Goal: Check status: Check status

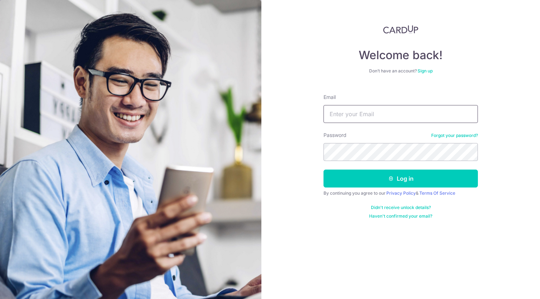
click at [354, 118] on input "Email" at bounding box center [400, 114] width 154 height 18
type input "[EMAIL_ADDRESS][DOMAIN_NAME]"
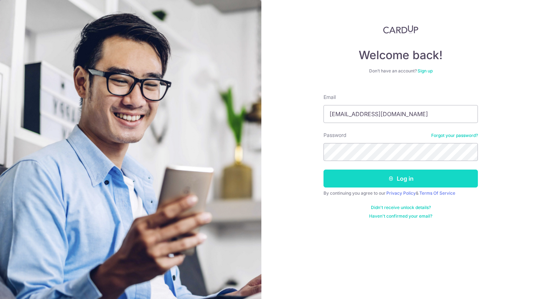
click at [376, 175] on button "Log in" at bounding box center [400, 179] width 154 height 18
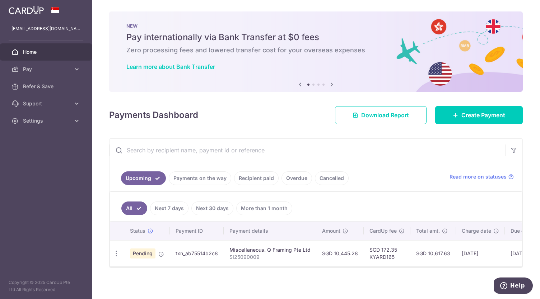
click at [176, 206] on link "Next 7 days" at bounding box center [169, 209] width 38 height 14
click at [211, 205] on link "Next 30 days" at bounding box center [212, 209] width 42 height 14
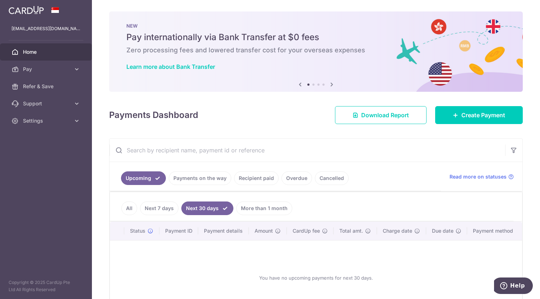
click at [248, 205] on link "More than 1 month" at bounding box center [264, 209] width 56 height 14
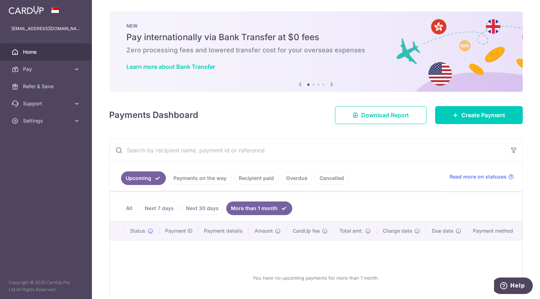
click at [251, 178] on link "Recipient paid" at bounding box center [256, 178] width 44 height 14
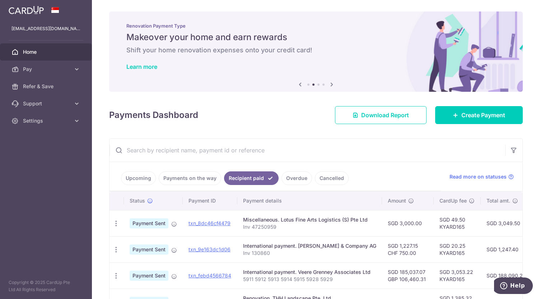
click at [205, 178] on link "Payments on the way" at bounding box center [190, 178] width 62 height 14
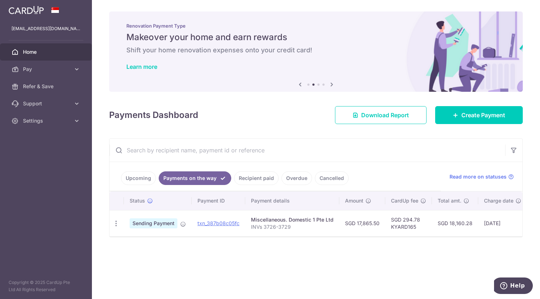
click at [247, 177] on link "Recipient paid" at bounding box center [256, 178] width 44 height 14
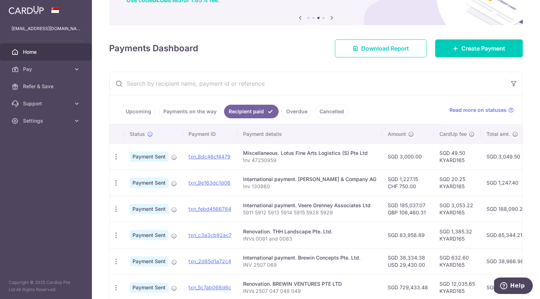
scroll to position [72, 0]
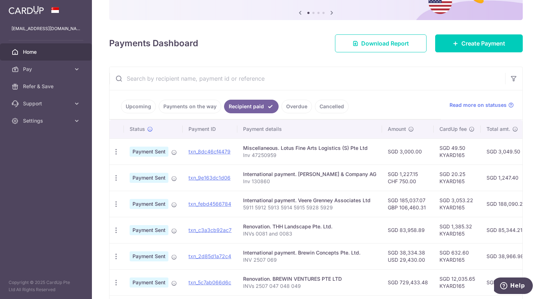
click at [204, 106] on link "Payments on the way" at bounding box center [190, 107] width 62 height 14
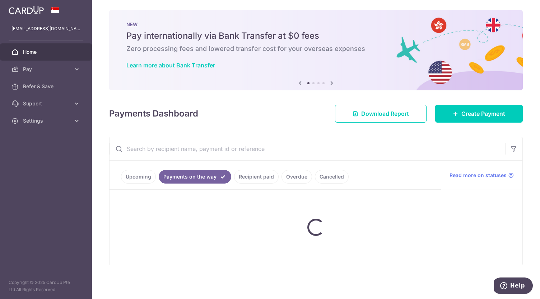
scroll to position [0, 0]
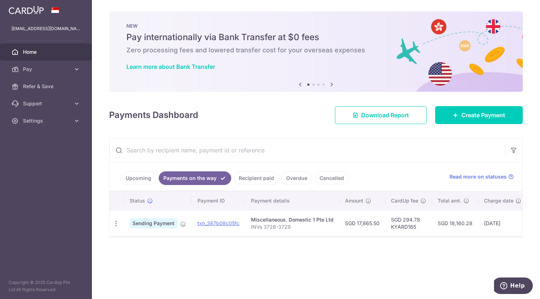
click at [138, 174] on link "Upcoming" at bounding box center [138, 178] width 35 height 14
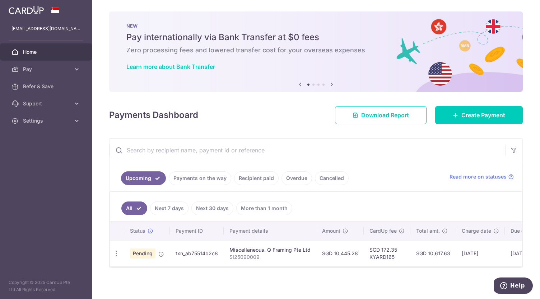
click at [265, 174] on link "Recipient paid" at bounding box center [256, 178] width 44 height 14
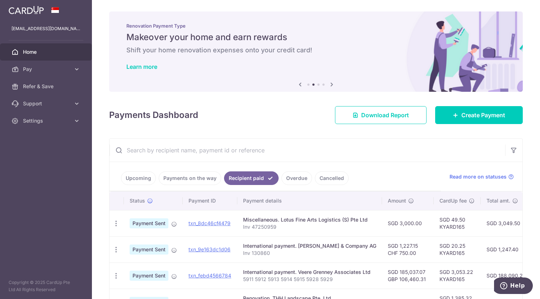
click at [294, 175] on link "Overdue" at bounding box center [296, 178] width 30 height 14
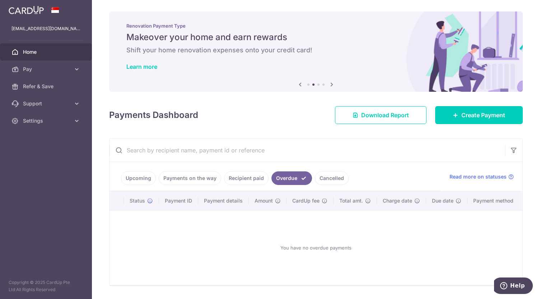
click at [317, 176] on link "Cancelled" at bounding box center [332, 178] width 34 height 14
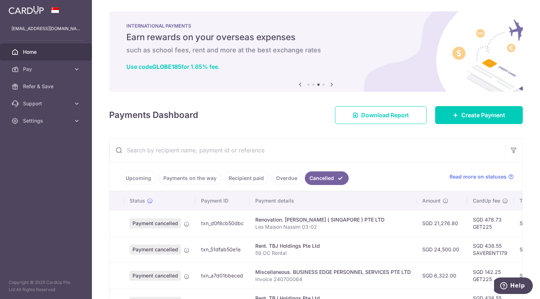
click at [189, 178] on link "Payments on the way" at bounding box center [190, 178] width 62 height 14
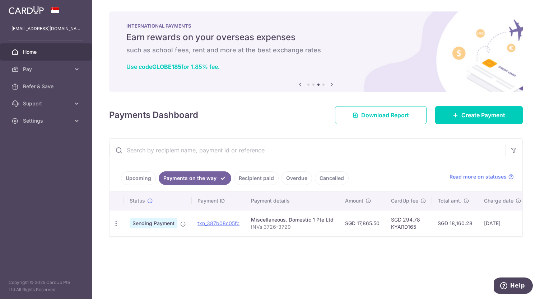
click at [139, 177] on link "Upcoming" at bounding box center [138, 178] width 35 height 14
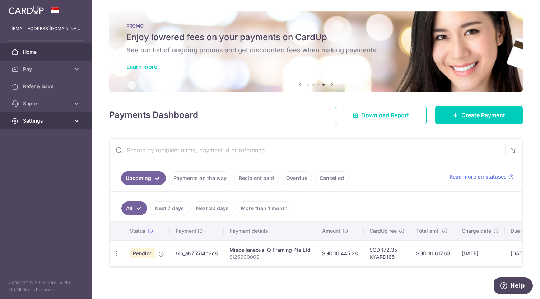
click at [17, 117] on icon at bounding box center [14, 120] width 7 height 7
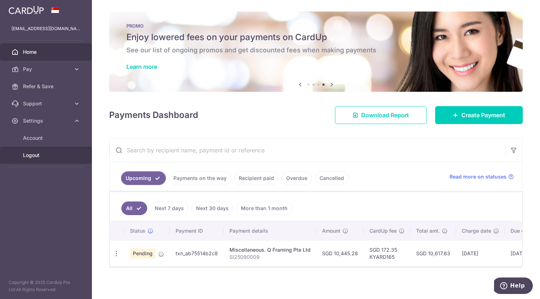
click at [27, 154] on span "Logout" at bounding box center [46, 155] width 47 height 7
